Goal: Transaction & Acquisition: Book appointment/travel/reservation

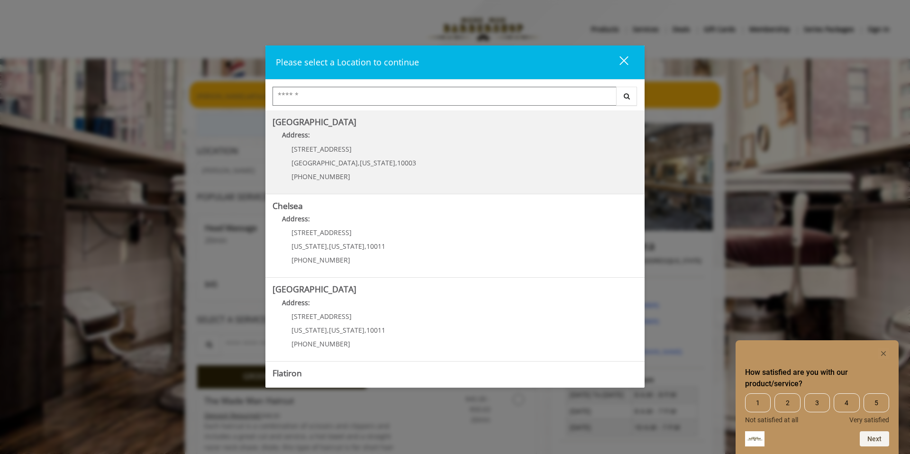
scroll to position [146, 0]
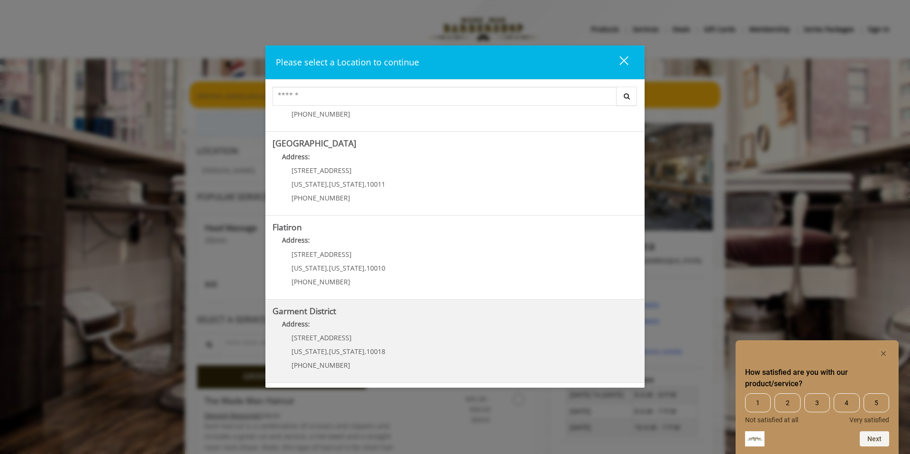
click at [350, 325] on District "Address:" at bounding box center [454, 326] width 365 height 15
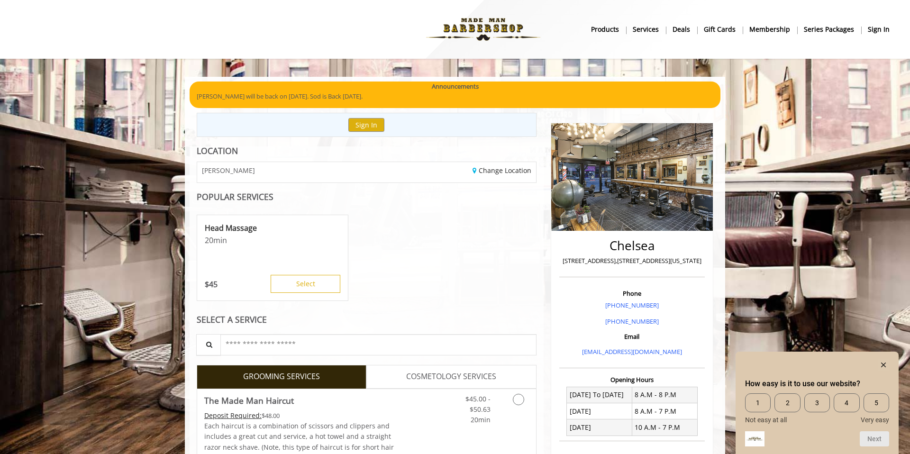
scroll to position [23, 0]
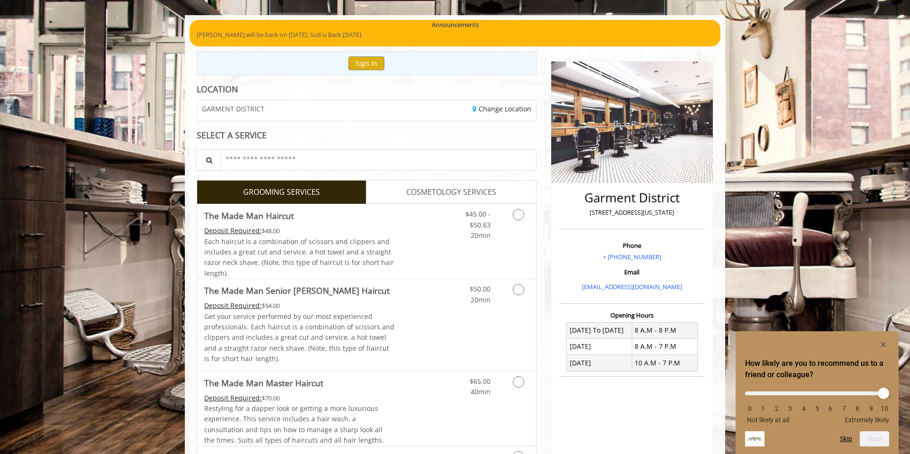
scroll to position [120, 0]
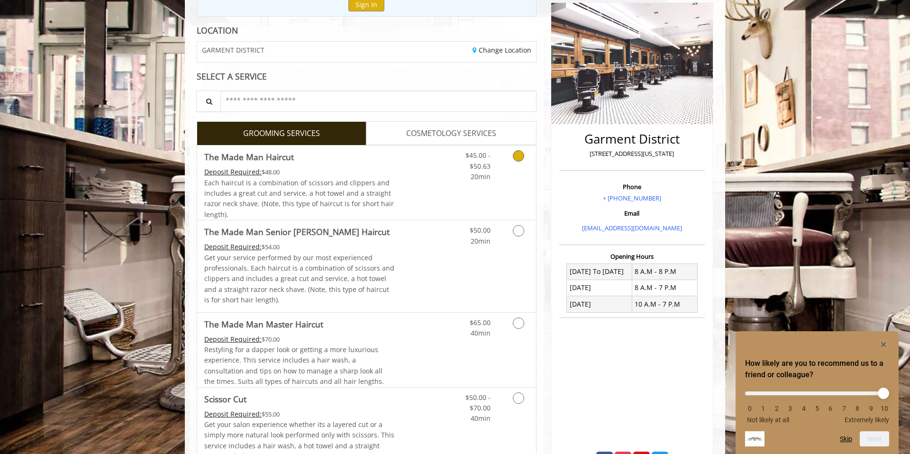
click at [408, 177] on link "Discounted Price" at bounding box center [423, 182] width 56 height 74
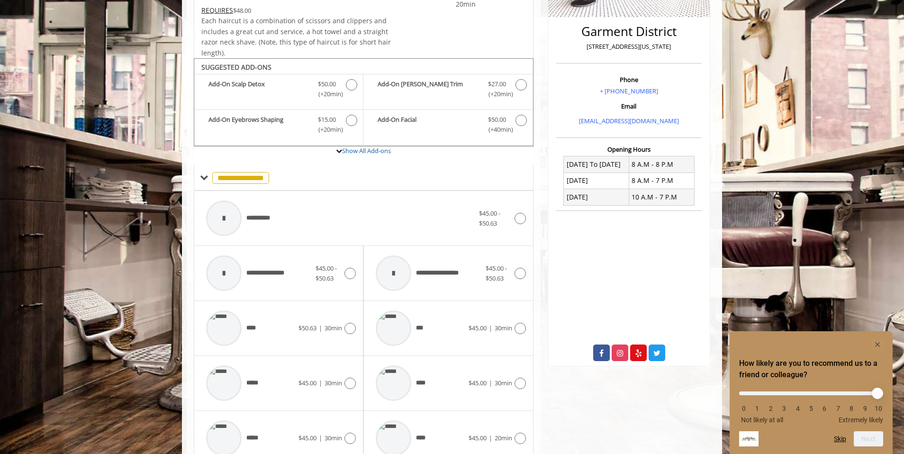
scroll to position [286, 0]
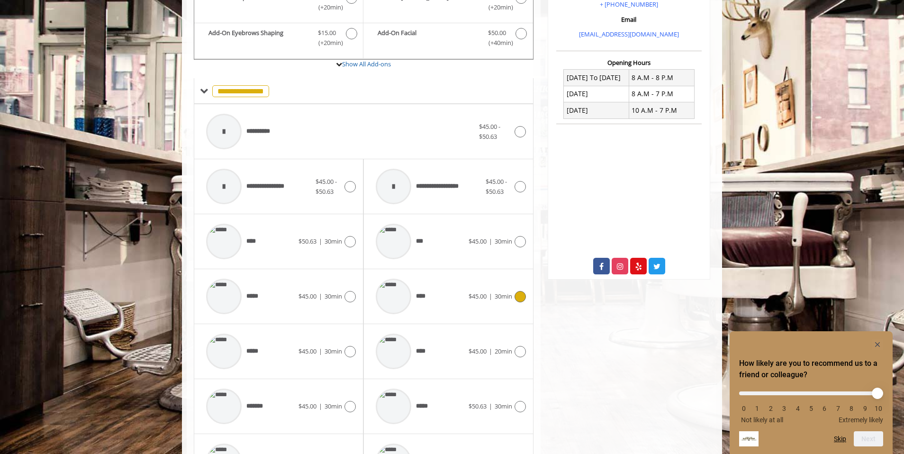
click at [520, 295] on icon at bounding box center [519, 296] width 11 height 11
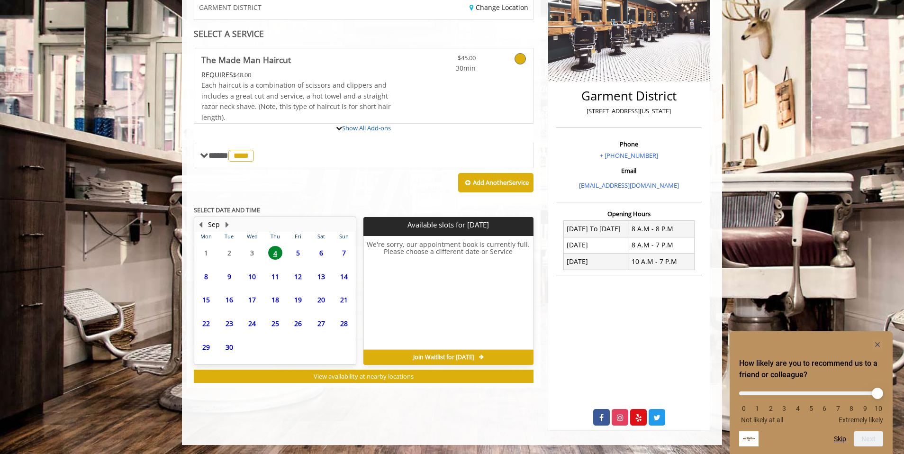
scroll to position [207, 0]
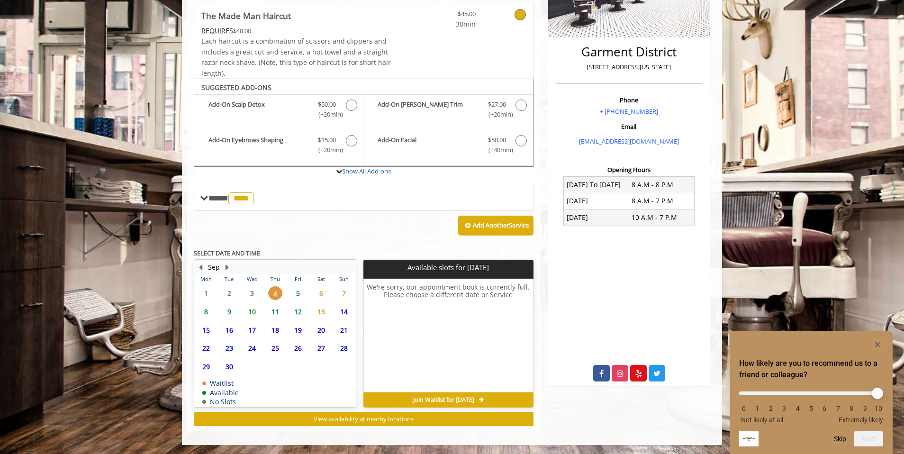
click at [296, 294] on span "5" at bounding box center [298, 293] width 14 height 14
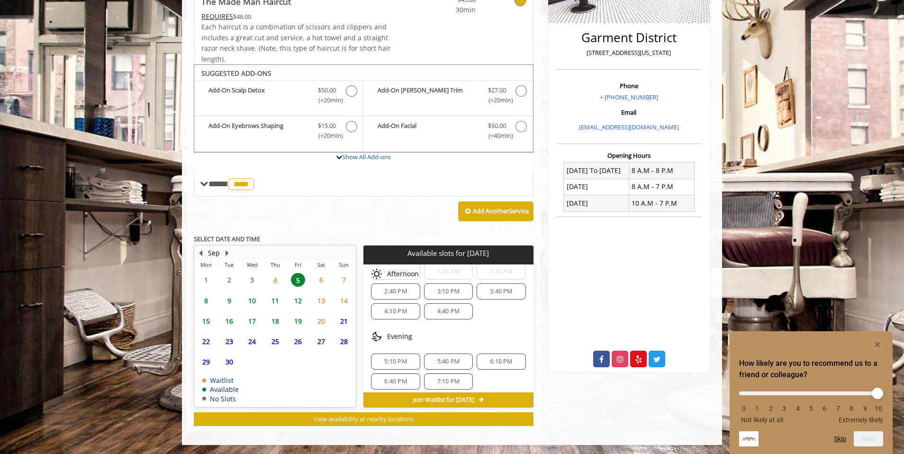
scroll to position [102, 0]
click at [390, 352] on div "5:10 PM" at bounding box center [395, 357] width 49 height 16
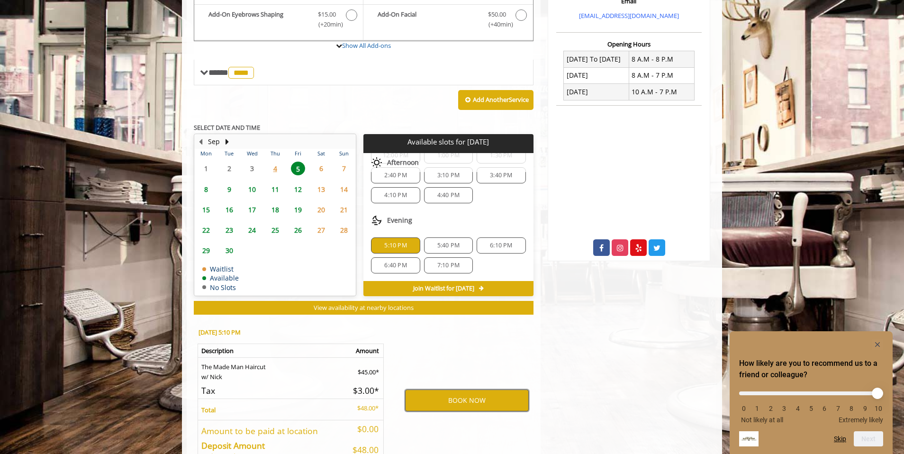
click at [490, 402] on button "BOOK NOW" at bounding box center [467, 400] width 124 height 22
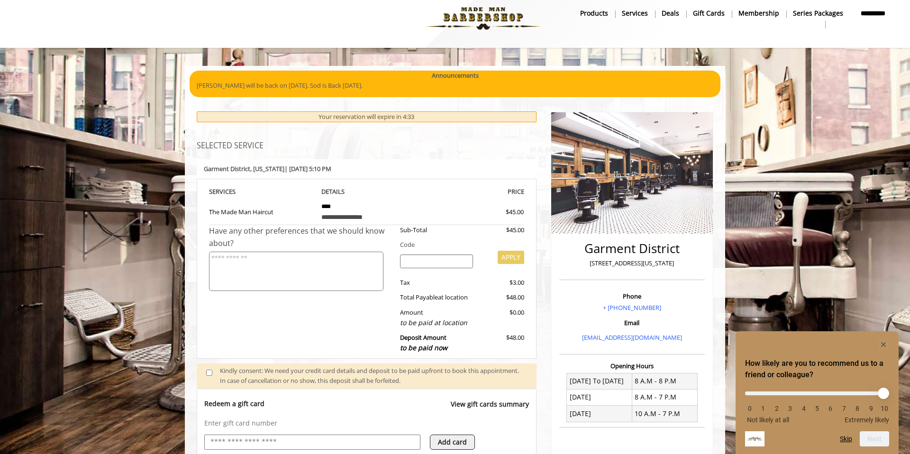
scroll to position [227, 0]
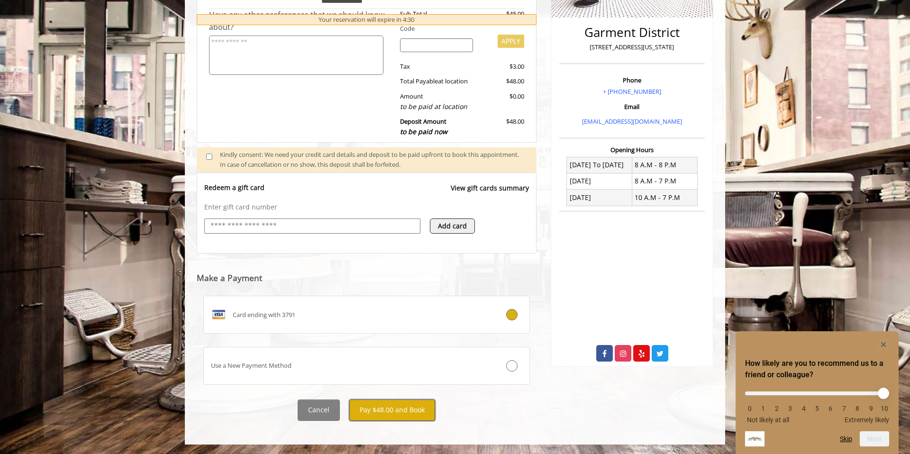
click at [395, 406] on button "Pay $48.00 and Book" at bounding box center [392, 409] width 86 height 21
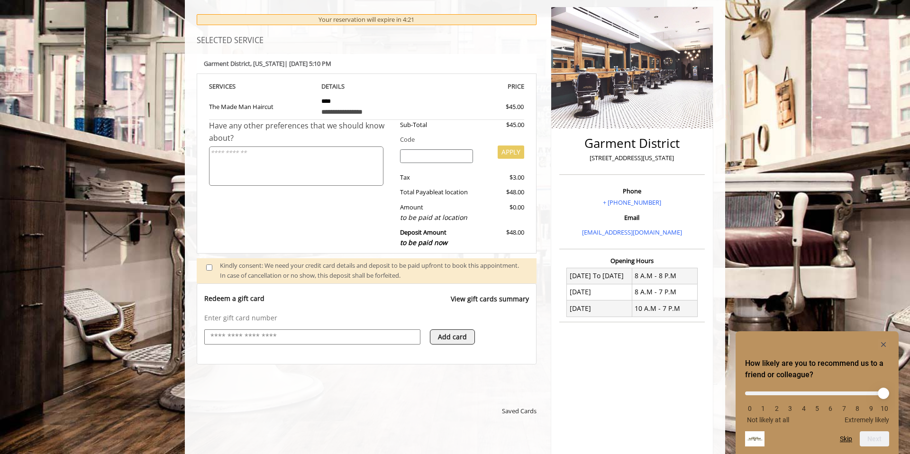
scroll to position [0, 0]
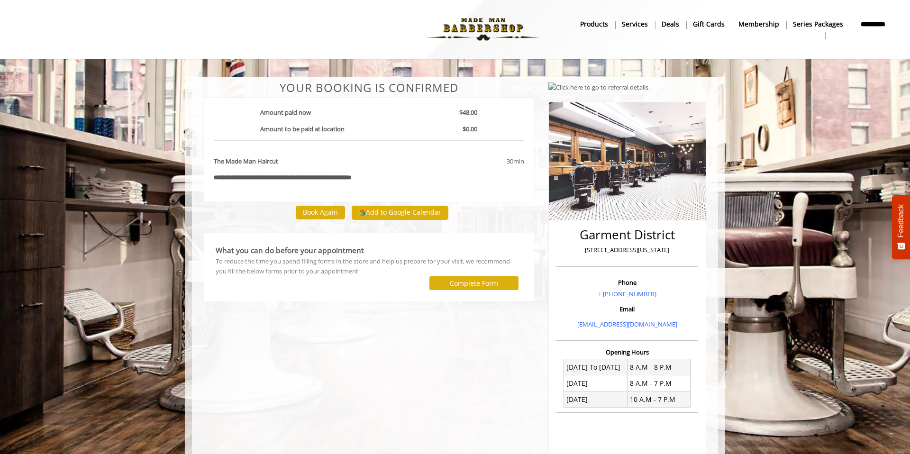
click at [325, 258] on div "To reduce the time you spend filling forms in the store and help us prepare for…" at bounding box center [369, 266] width 307 height 20
click at [461, 288] on button "Complete Form" at bounding box center [473, 283] width 89 height 14
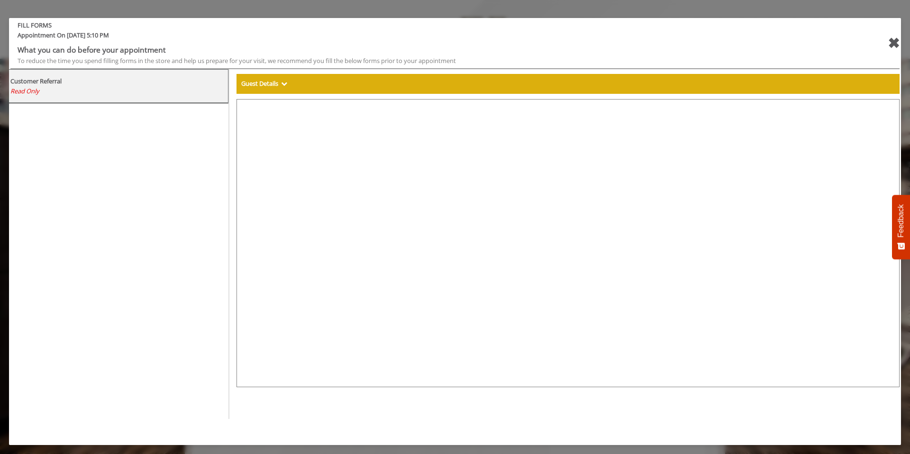
select select "***"
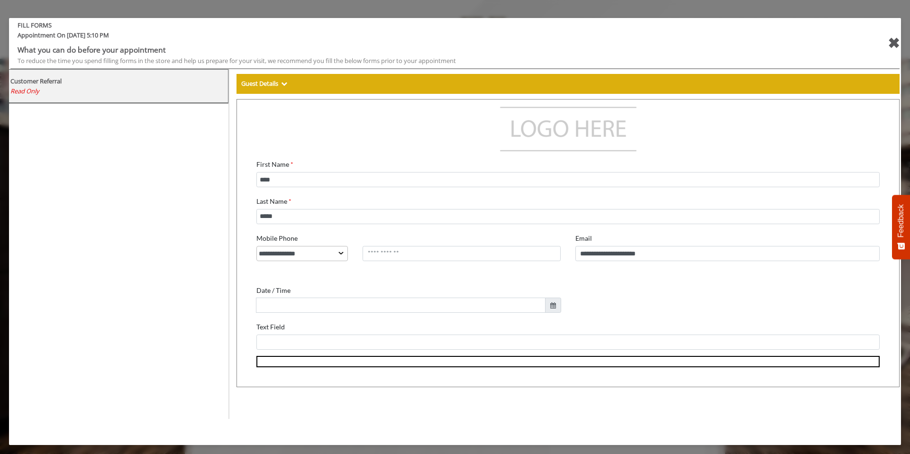
scroll to position [33, 0]
click at [889, 46] on div "✖" at bounding box center [893, 43] width 12 height 23
